Goal: Use online tool/utility: Use online tool/utility

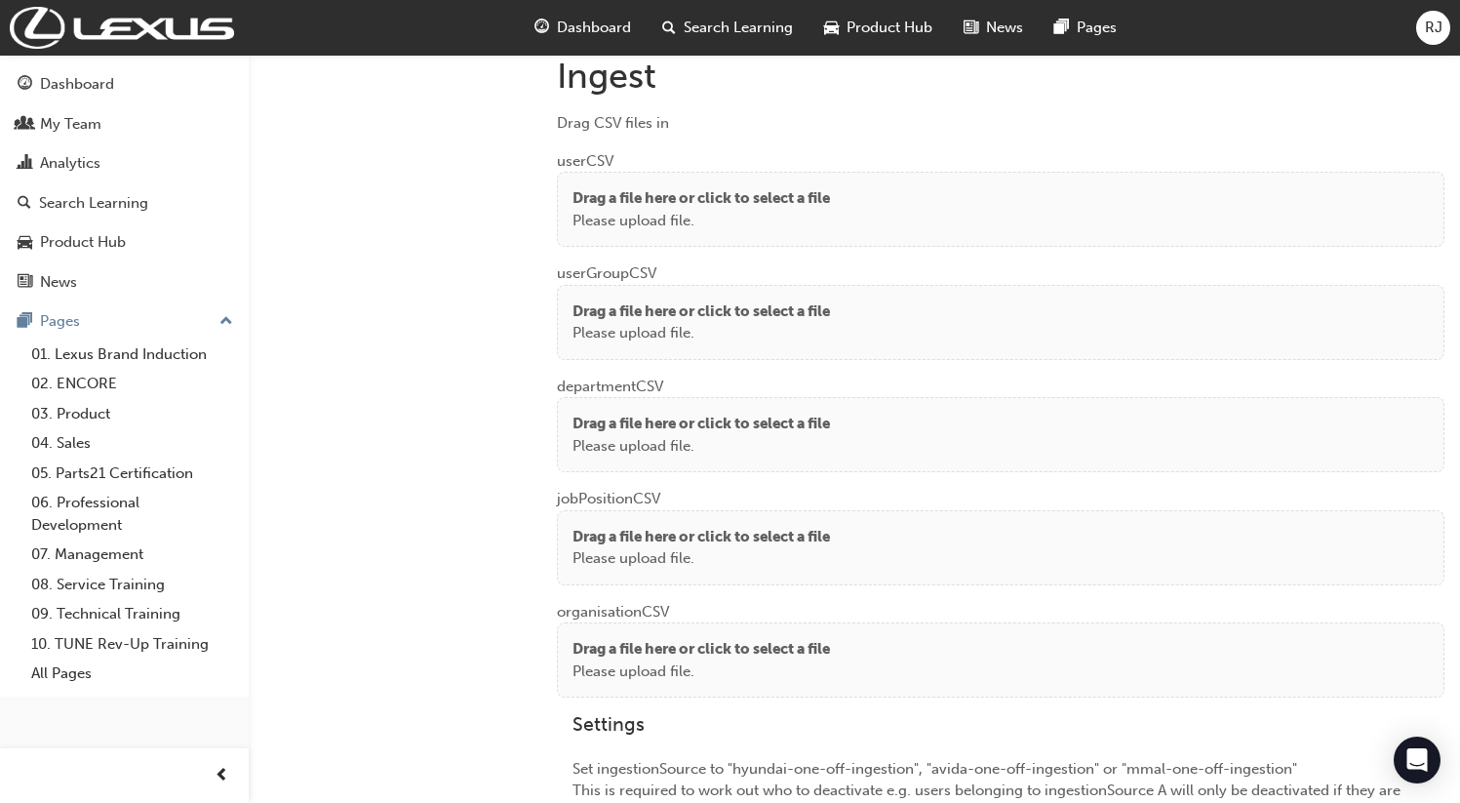
scroll to position [1569, 0]
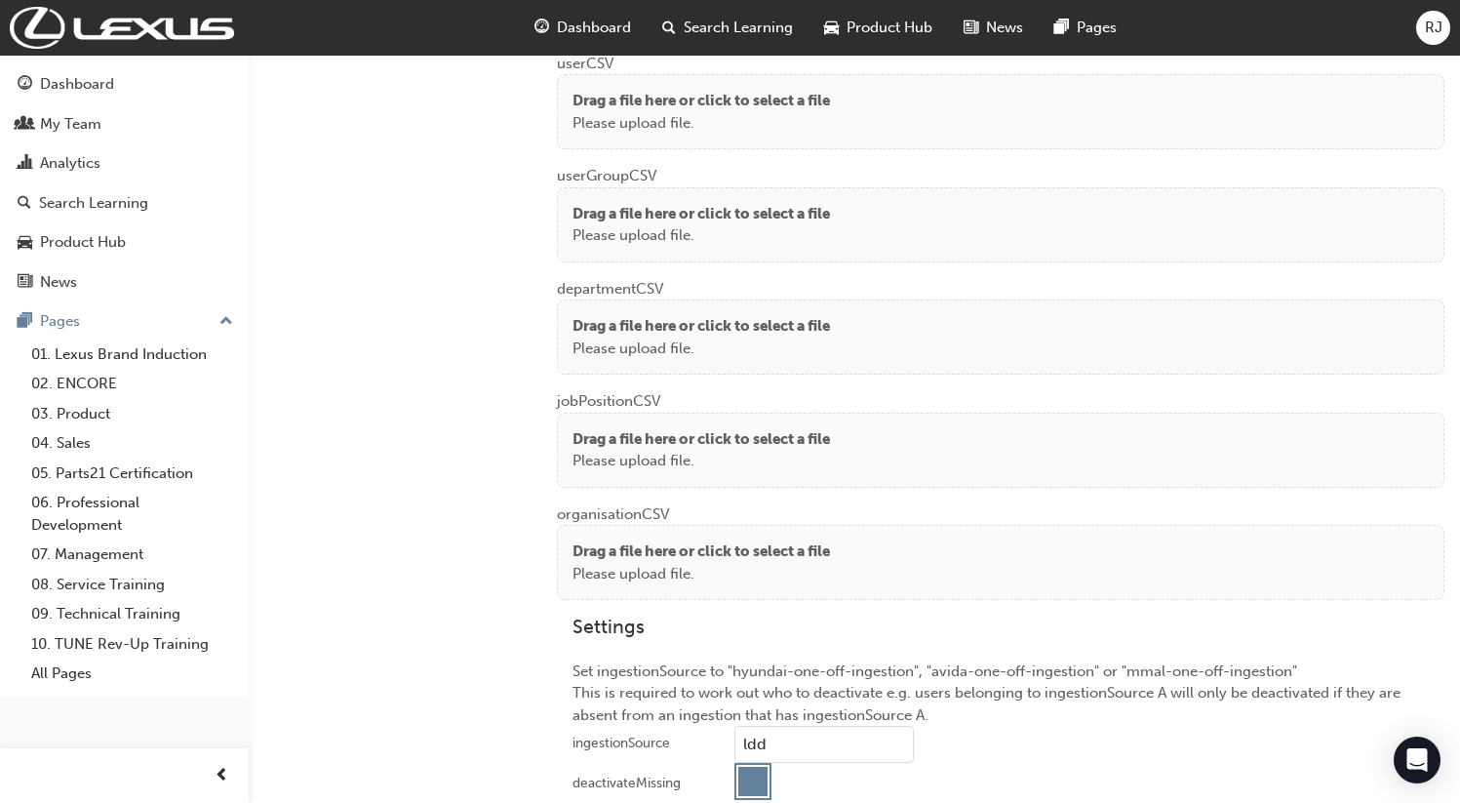
click at [689, 119] on p "Please upload file." at bounding box center [700, 123] width 257 height 22
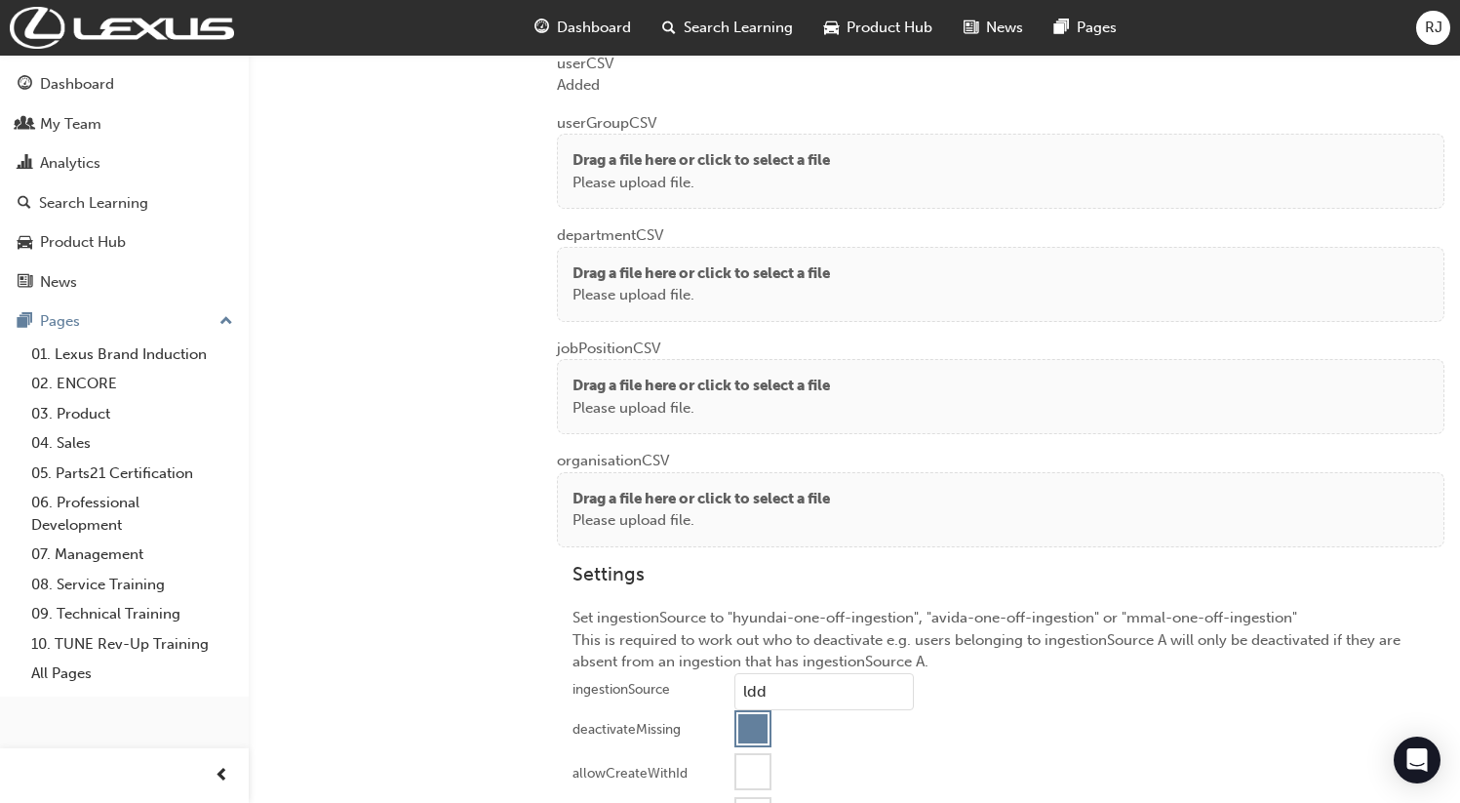
click at [630, 160] on p "Drag a file here or click to select a file" at bounding box center [700, 160] width 257 height 22
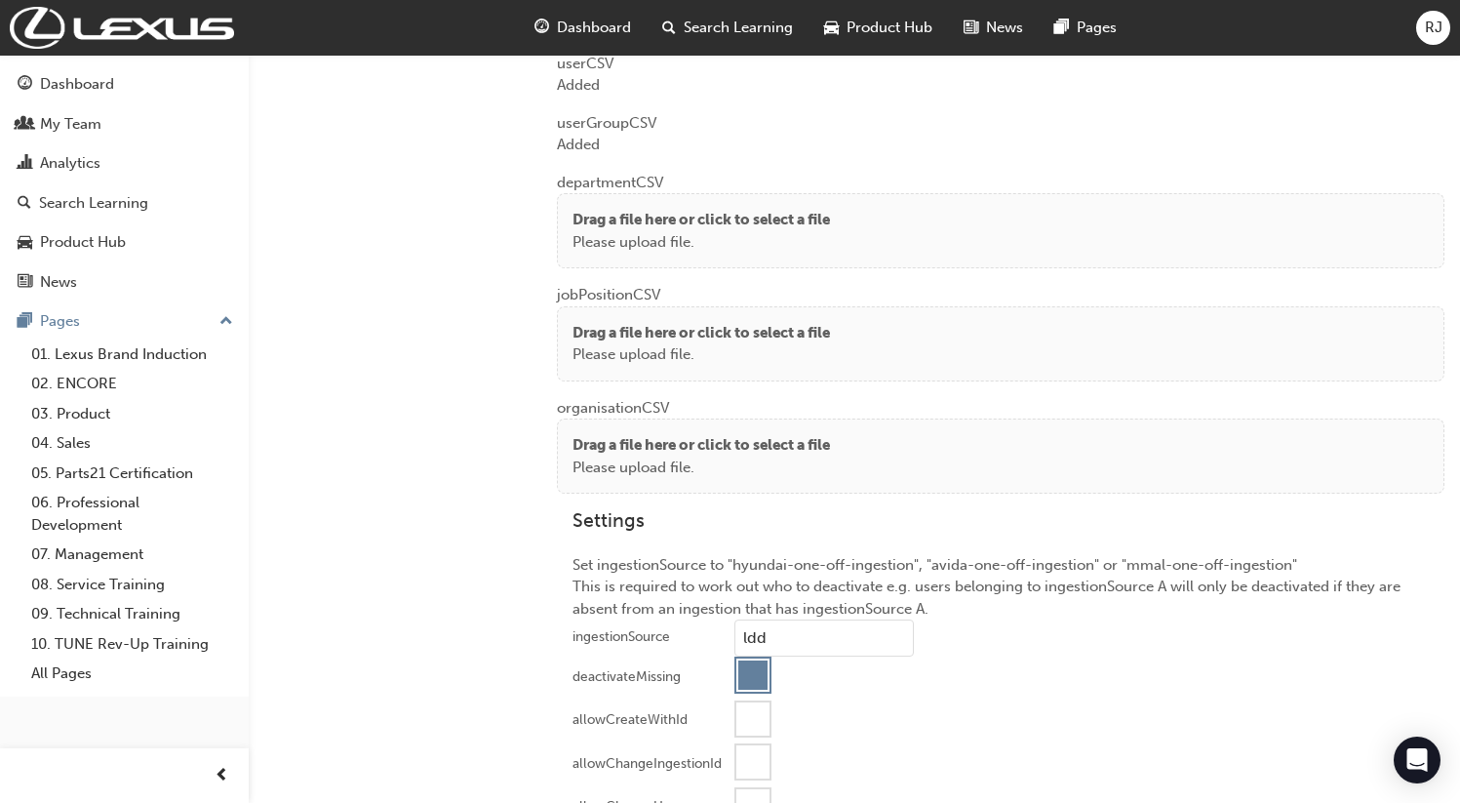
click at [631, 256] on div "Drag a file here or click to select a file Please upload file." at bounding box center [1000, 230] width 887 height 75
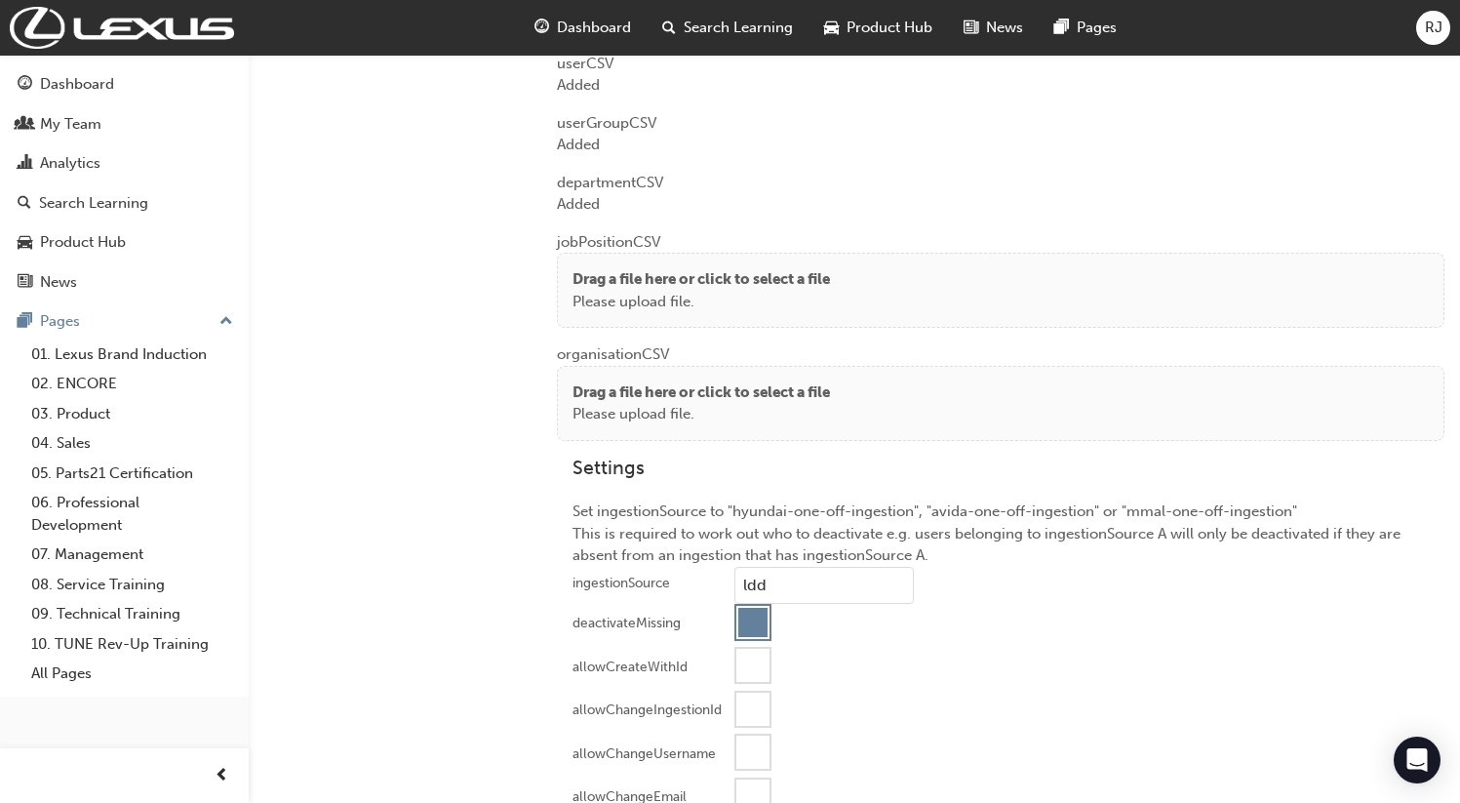
click at [592, 268] on p "Drag a file here or click to select a file" at bounding box center [700, 279] width 257 height 22
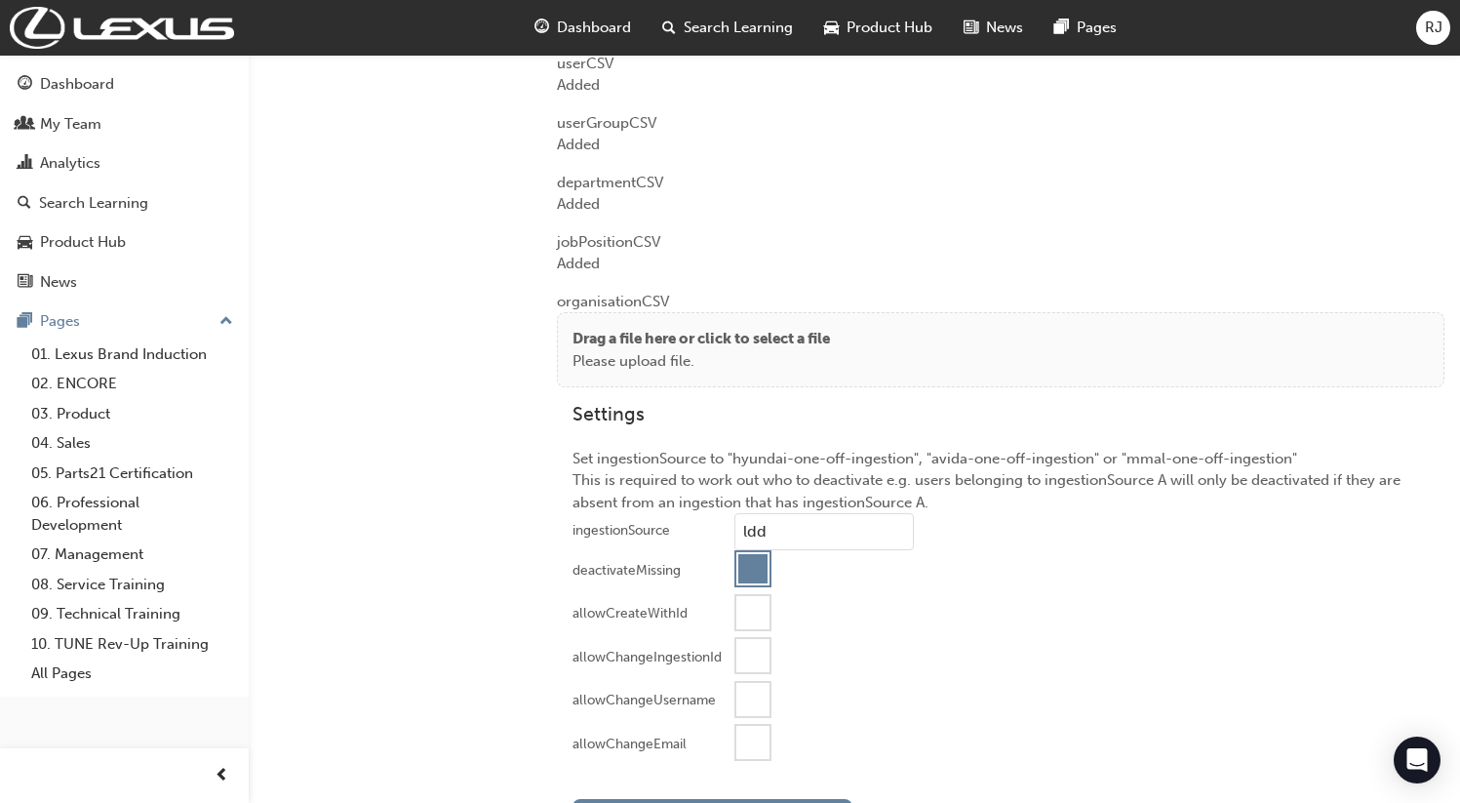
click at [620, 343] on p "Drag a file here or click to select a file" at bounding box center [700, 339] width 257 height 22
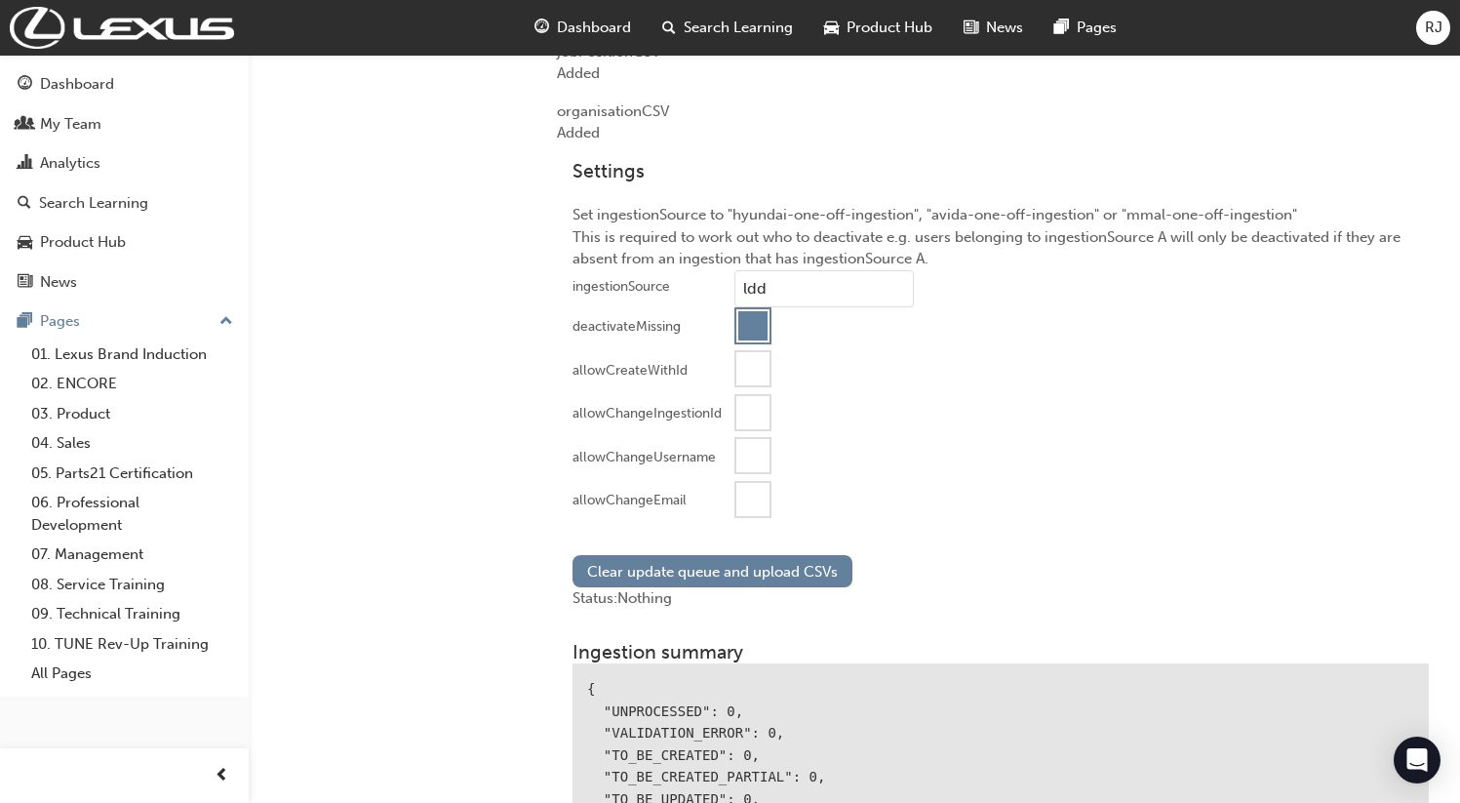
scroll to position [1830, 0]
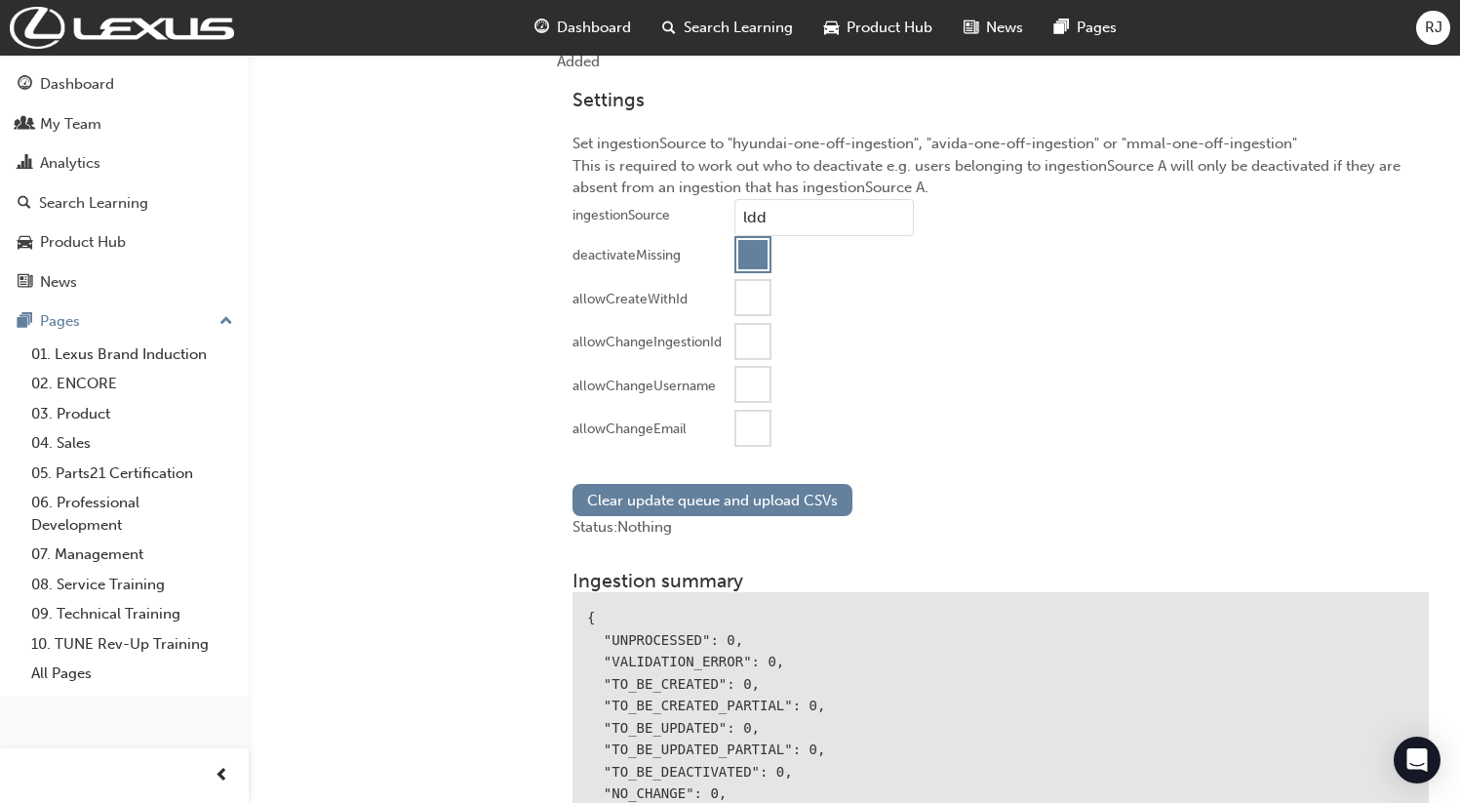
click at [754, 429] on div at bounding box center [752, 428] width 33 height 33
drag, startPoint x: 692, startPoint y: 487, endPoint x: 770, endPoint y: 420, distance: 102.4
click at [692, 487] on button "Clear update queue and upload CSVs" at bounding box center [712, 500] width 280 height 32
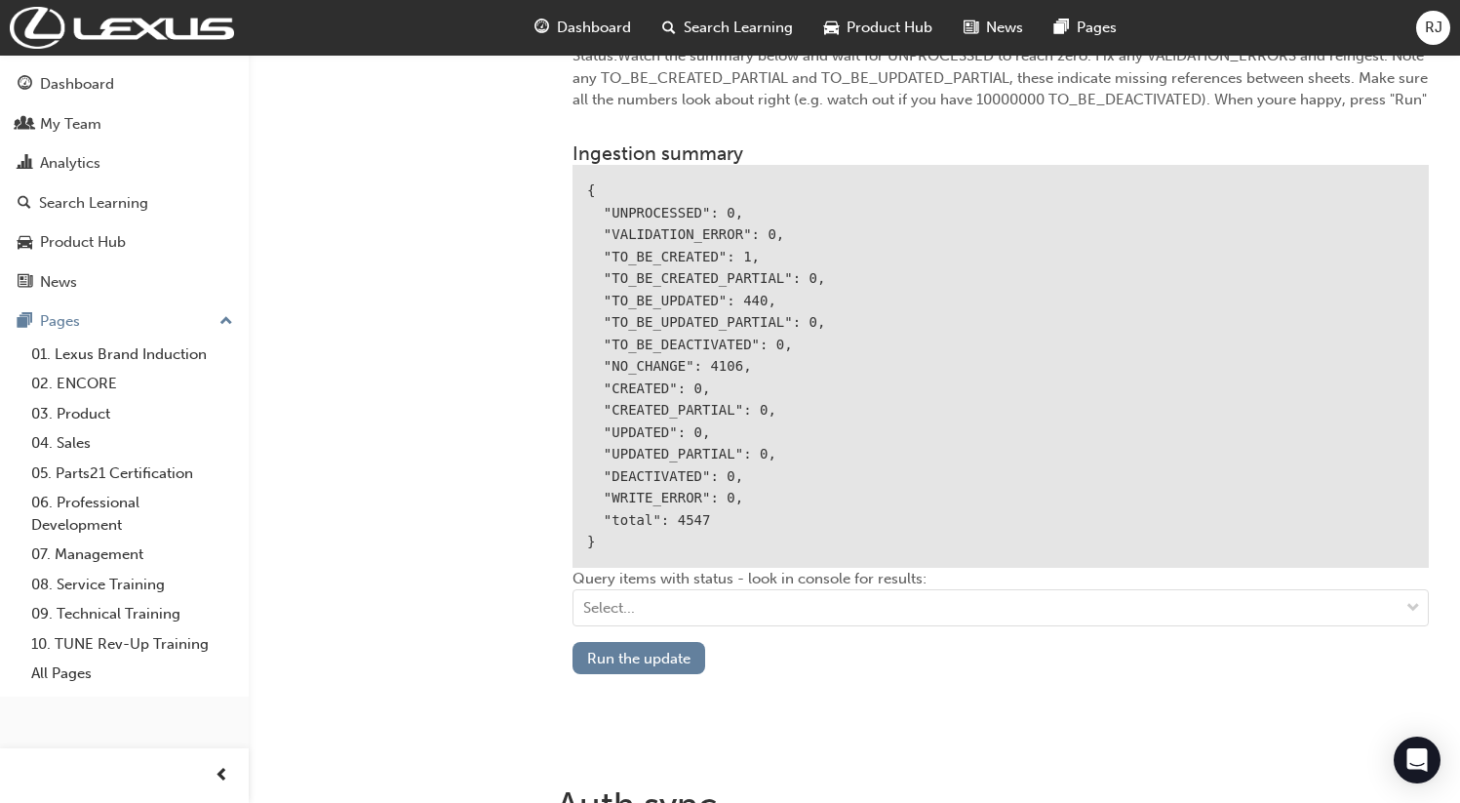
scroll to position [2358, 0]
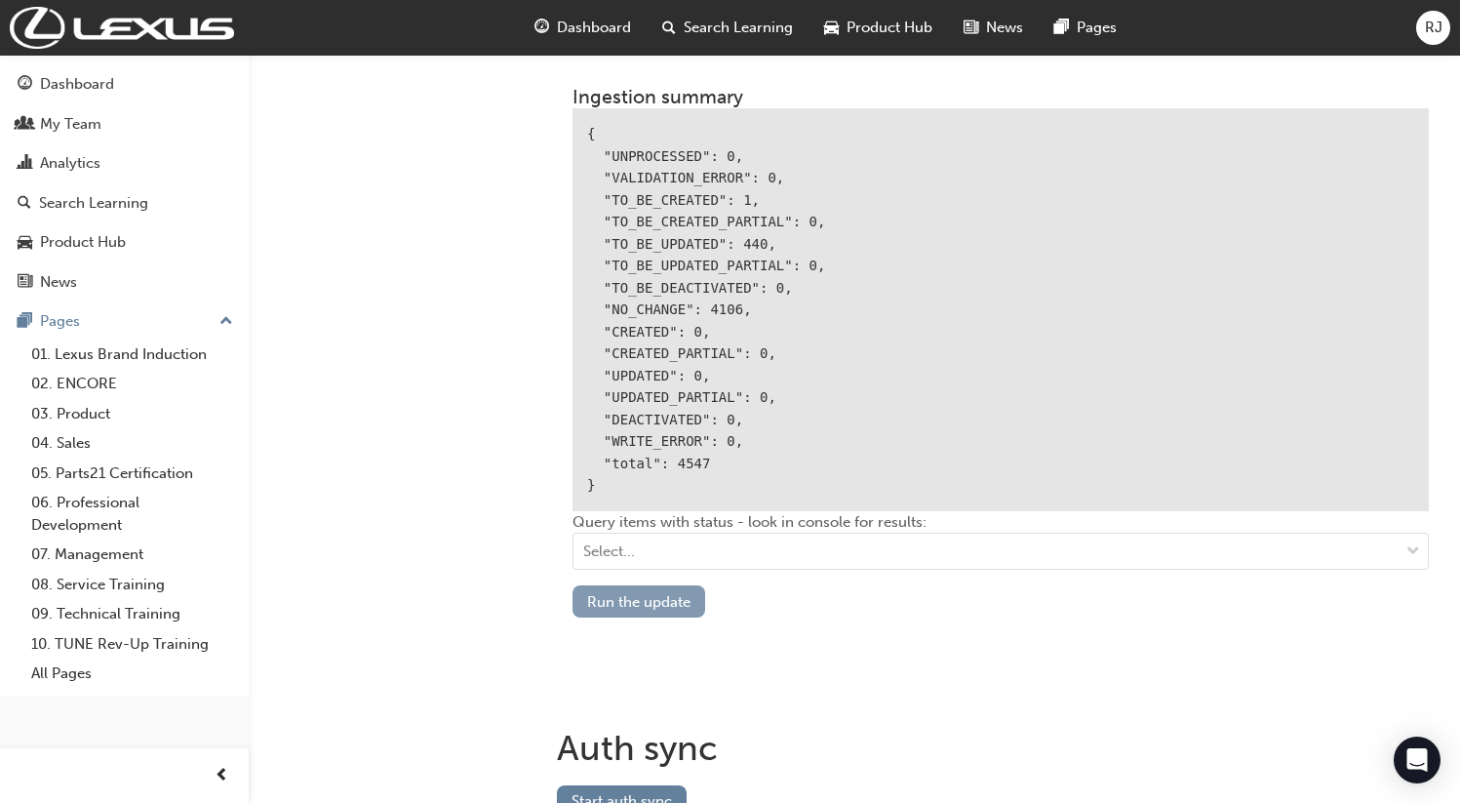
click at [652, 591] on button "Run the update" at bounding box center [638, 601] width 133 height 32
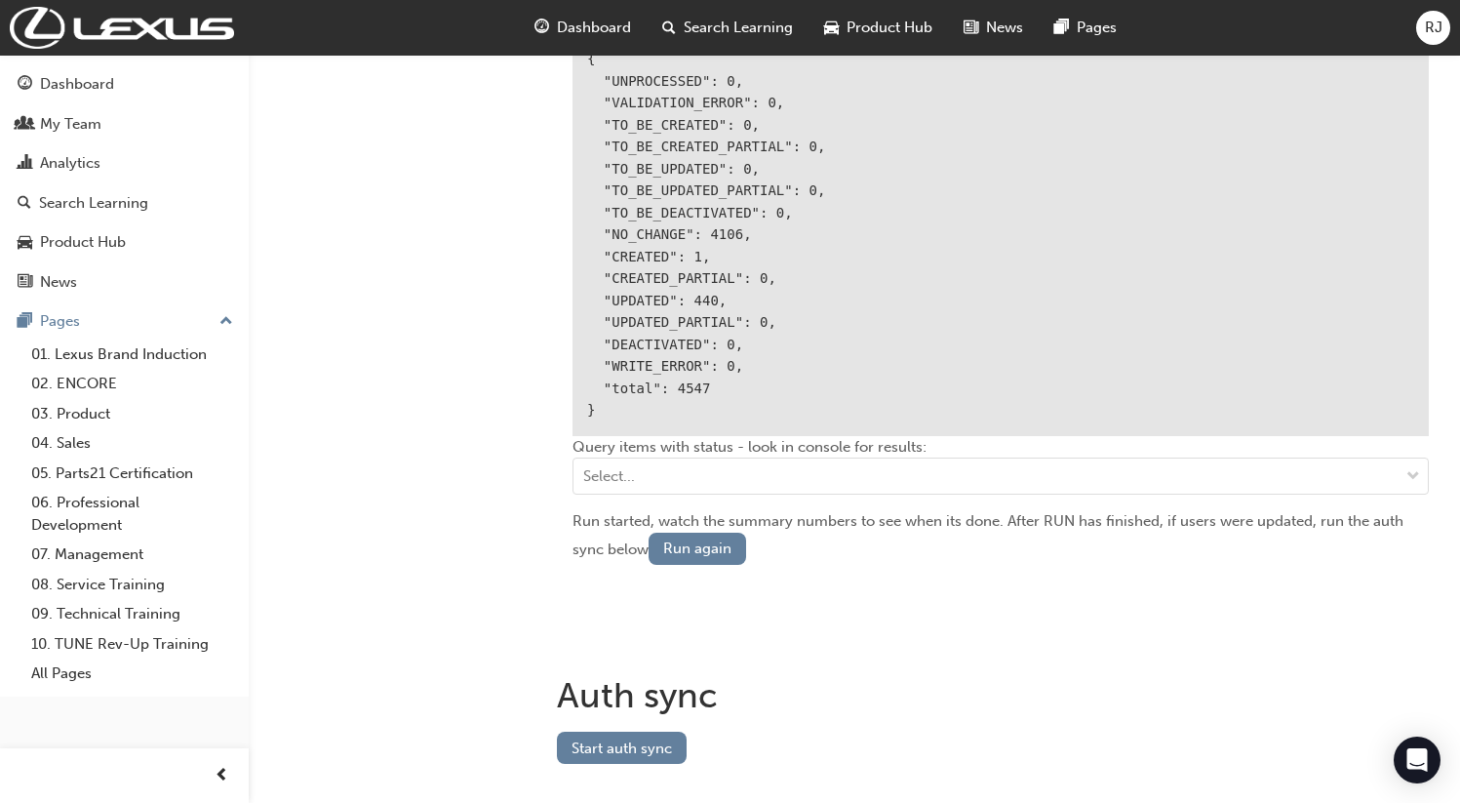
scroll to position [2467, 0]
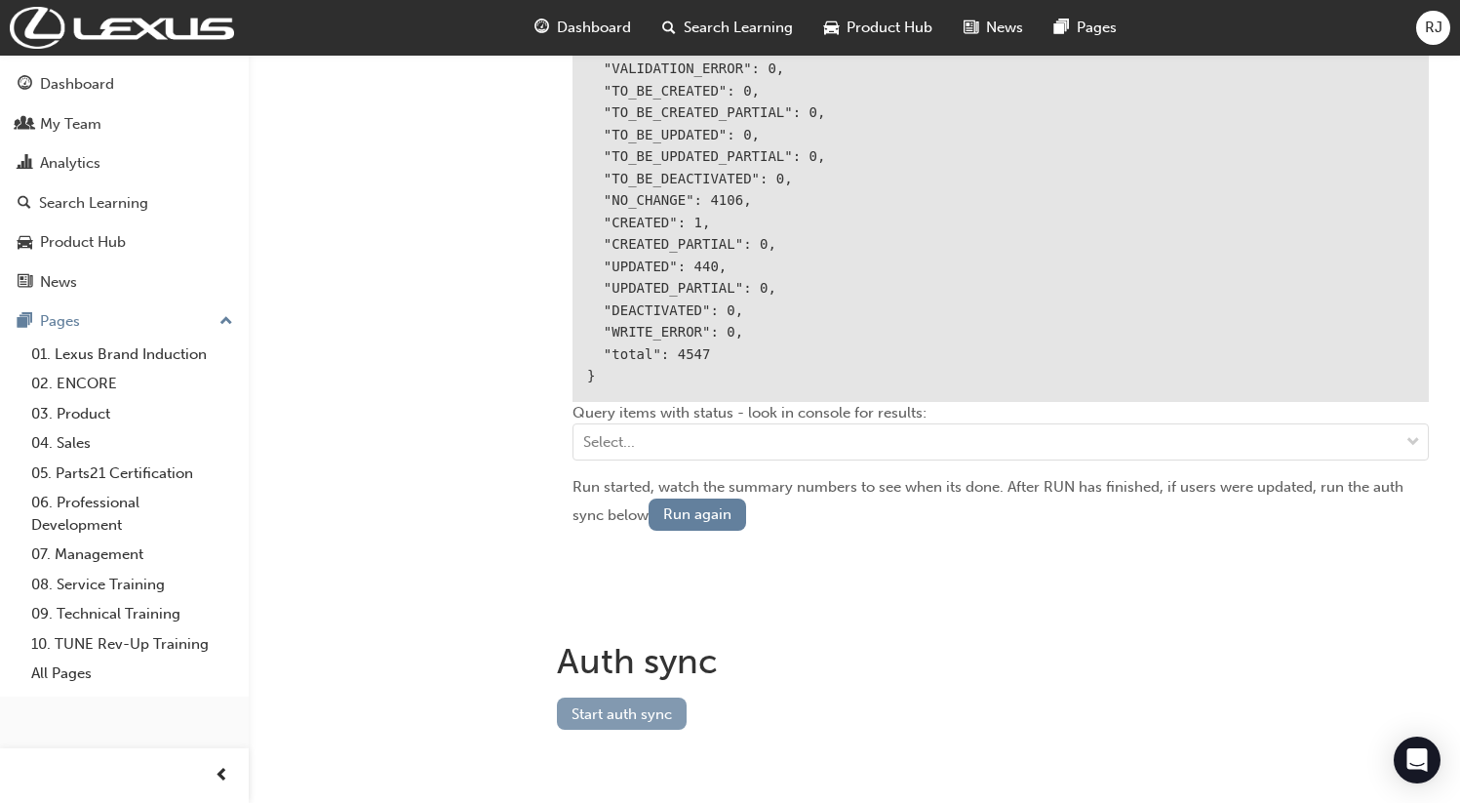
click at [601, 710] on button "Start auth sync" at bounding box center [622, 713] width 130 height 32
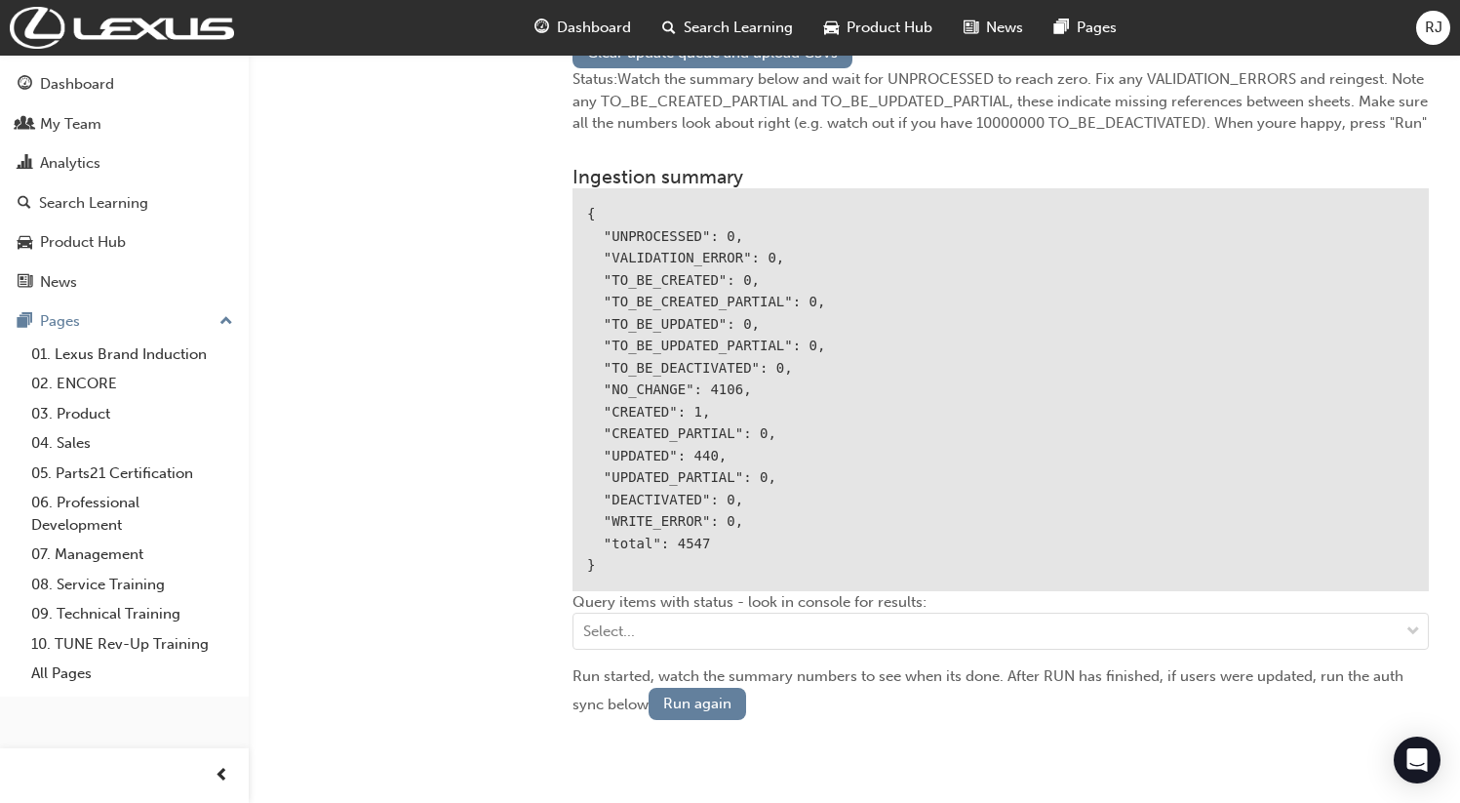
scroll to position [2290, 0]
